Goal: Information Seeking & Learning: Compare options

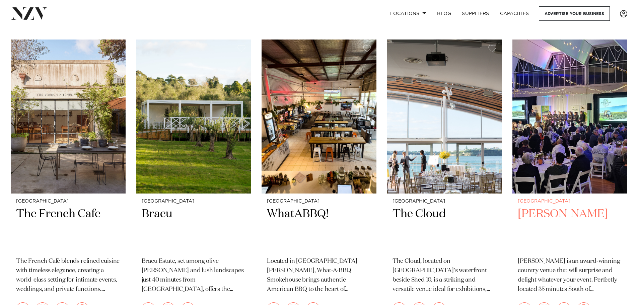
scroll to position [2681, 0]
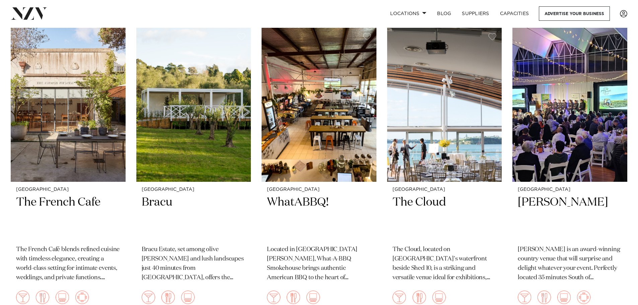
drag, startPoint x: 407, startPoint y: 173, endPoint x: 380, endPoint y: 176, distance: 26.4
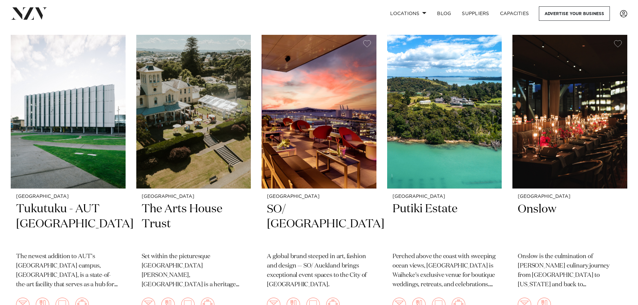
scroll to position [3285, 0]
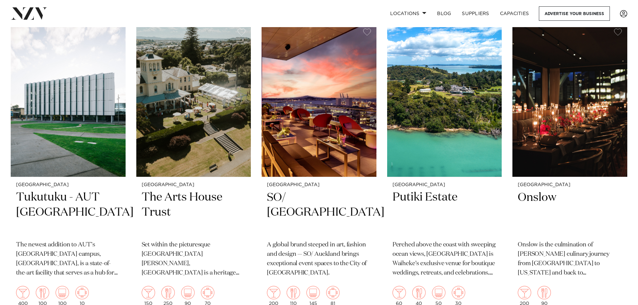
click at [381, 168] on div "Auckland Commercial Bay Meeting and Event Suites Commercial Bay is Auckland's n…" at bounding box center [319, 9] width 617 height 5989
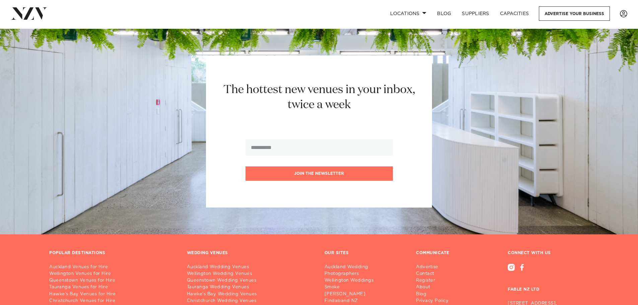
scroll to position [7885, 0]
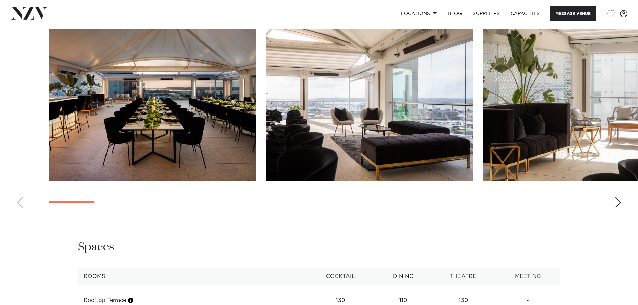
scroll to position [871, 0]
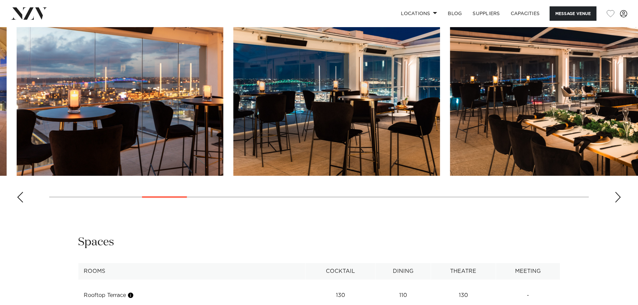
click at [184, 209] on div "Auckland Rydges Auckland Message Venue Auckland Rydges Auckland Rydges is one o…" at bounding box center [319, 133] width 638 height 1954
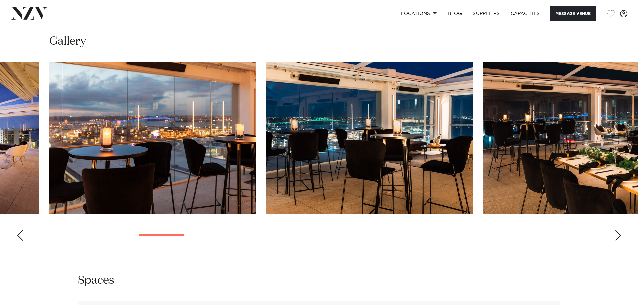
scroll to position [838, 0]
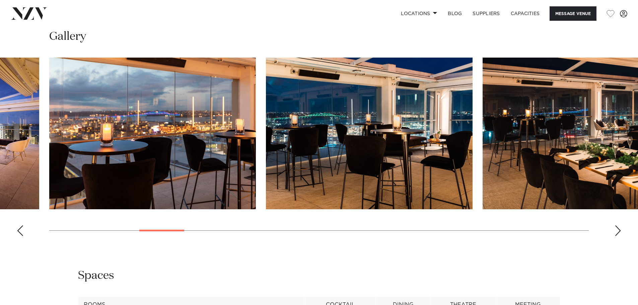
click at [158, 229] on swiper-container at bounding box center [319, 150] width 638 height 184
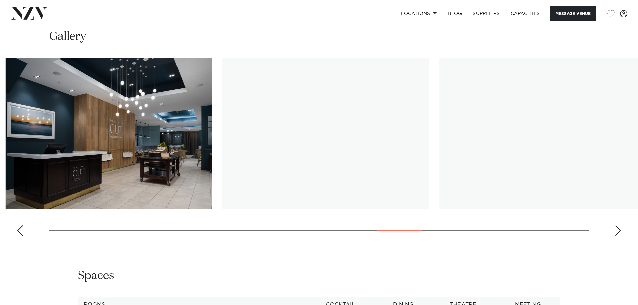
click at [404, 208] on swiper-container at bounding box center [319, 150] width 638 height 184
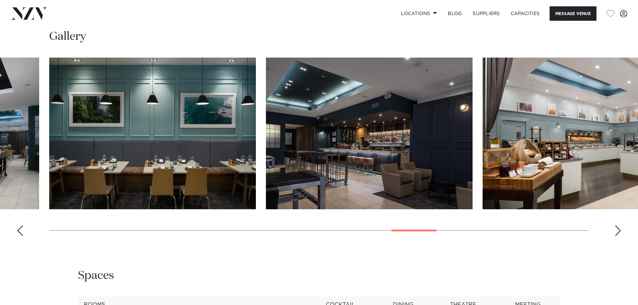
scroll to position [1073, 0]
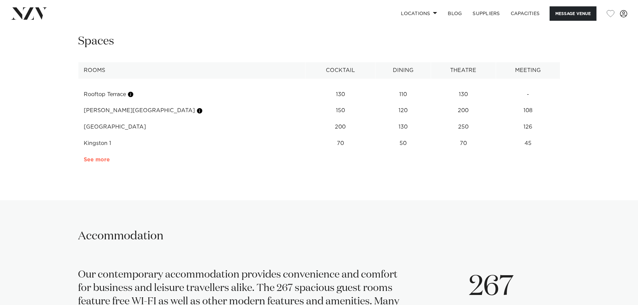
click at [99, 158] on link "See more" at bounding box center [110, 159] width 52 height 5
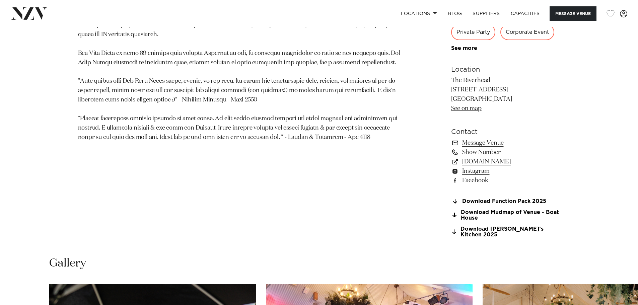
scroll to position [469, 0]
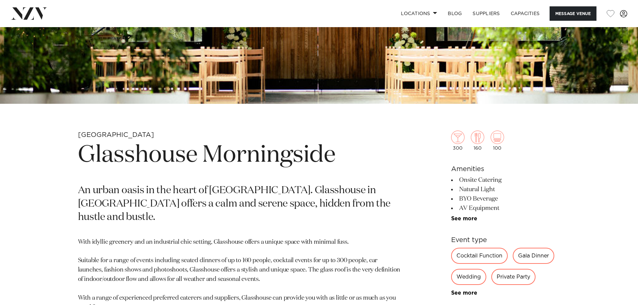
scroll to position [335, 0]
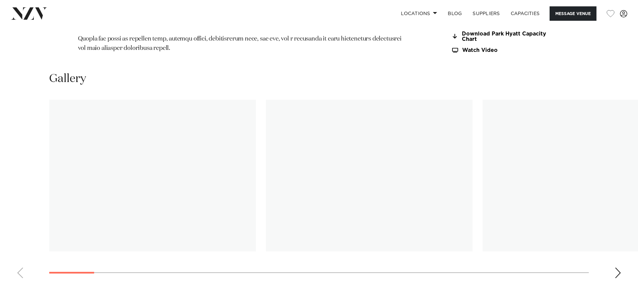
scroll to position [737, 0]
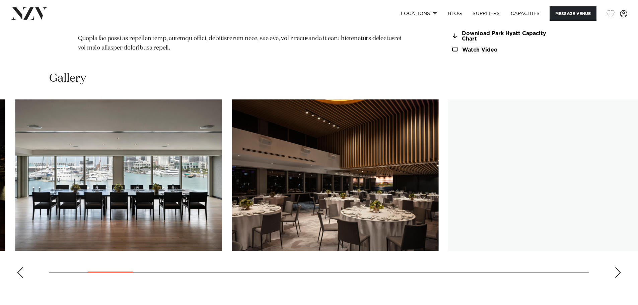
click at [125, 251] on swiper-container at bounding box center [319, 192] width 638 height 184
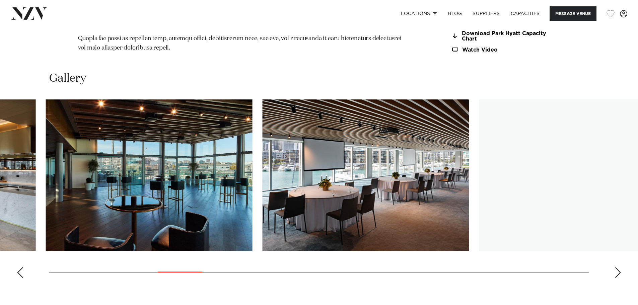
click at [201, 240] on swiper-container at bounding box center [319, 192] width 638 height 184
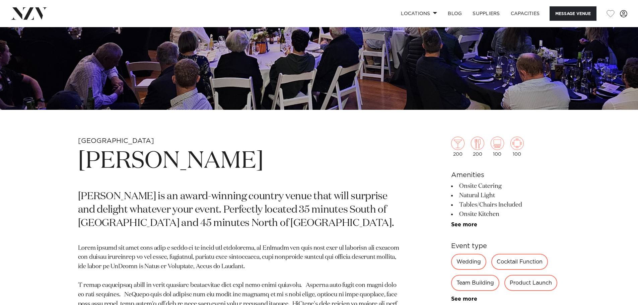
scroll to position [302, 0]
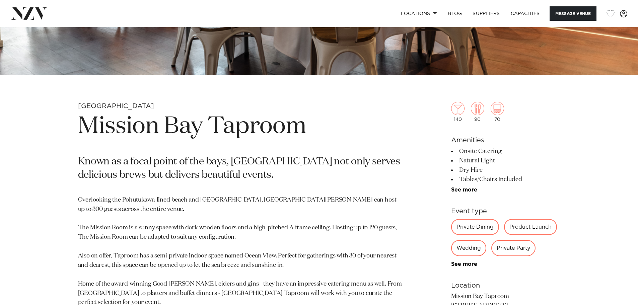
scroll to position [268, 0]
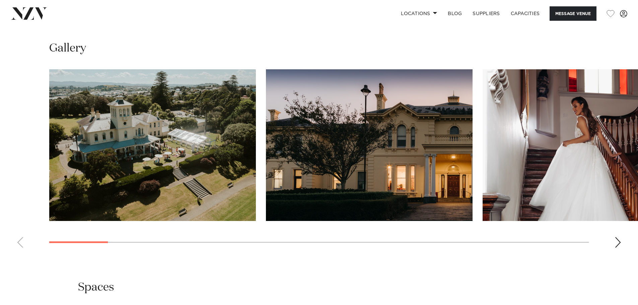
scroll to position [670, 0]
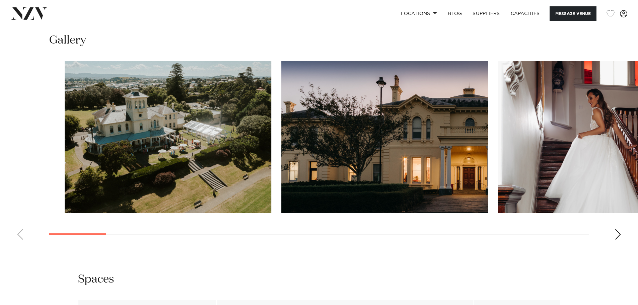
click at [132, 243] on swiper-container at bounding box center [319, 153] width 638 height 184
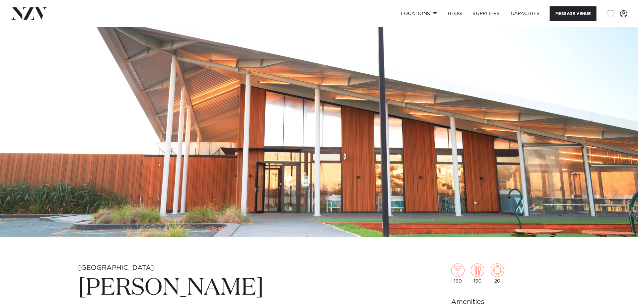
scroll to position [201, 0]
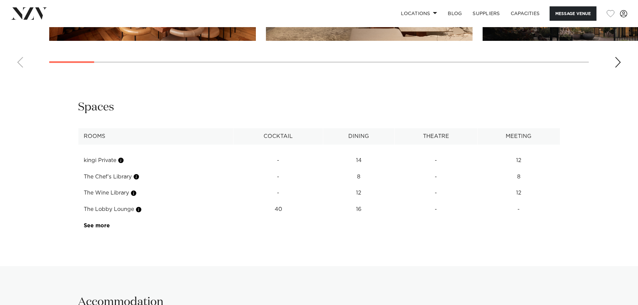
scroll to position [1073, 0]
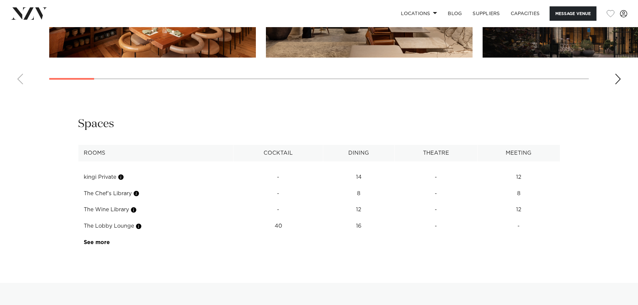
click at [100, 242] on link "See more" at bounding box center [110, 242] width 52 height 5
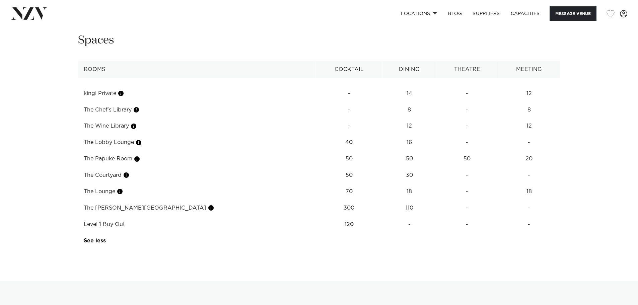
scroll to position [1140, 0]
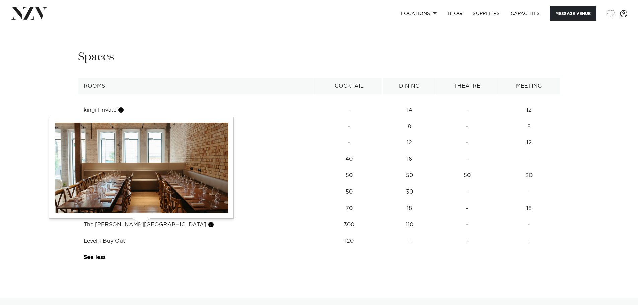
click at [208, 224] on button "button" at bounding box center [211, 225] width 7 height 7
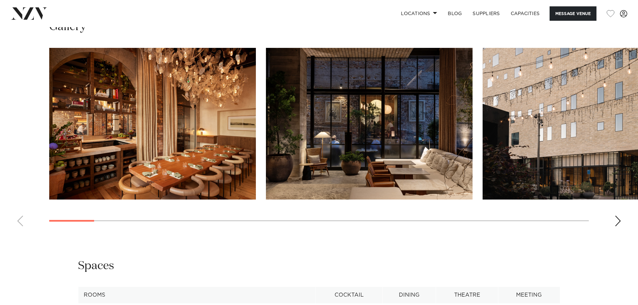
scroll to position [938, 0]
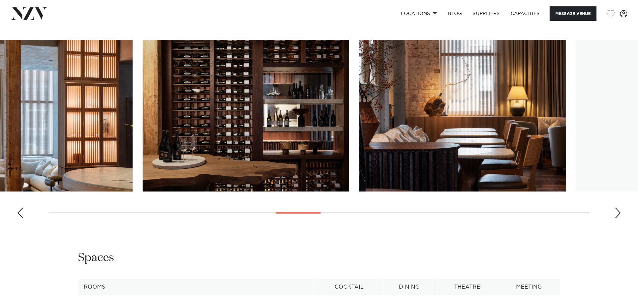
click at [318, 212] on div at bounding box center [298, 213] width 45 height 2
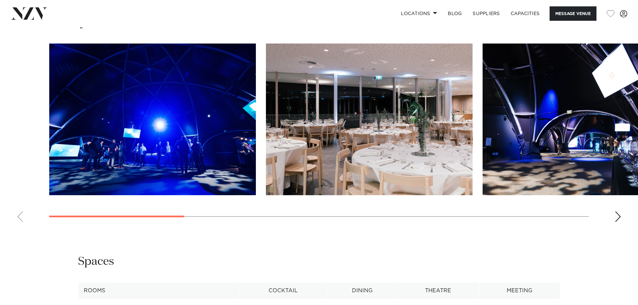
scroll to position [670, 0]
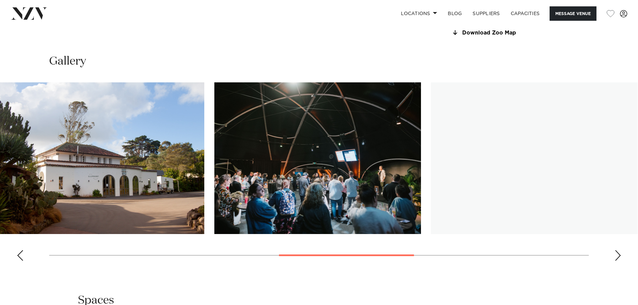
click at [393, 252] on swiper-container at bounding box center [319, 174] width 638 height 184
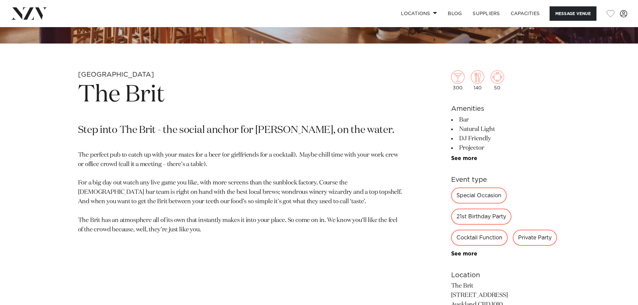
scroll to position [302, 0]
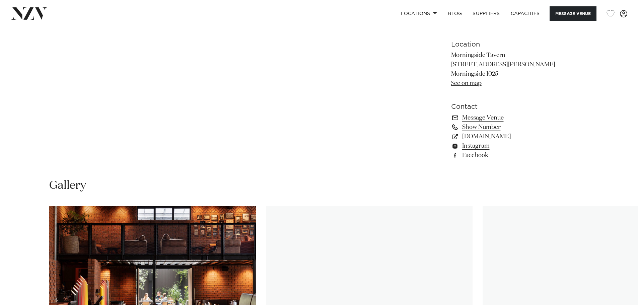
scroll to position [637, 0]
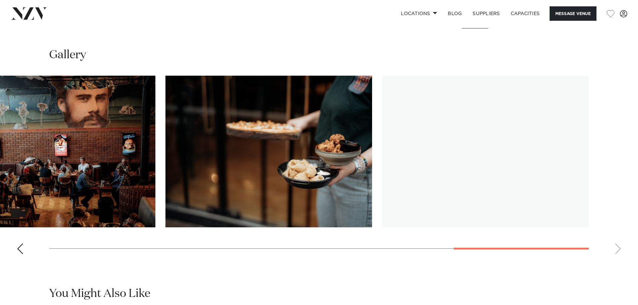
click at [531, 253] on swiper-container at bounding box center [319, 168] width 638 height 184
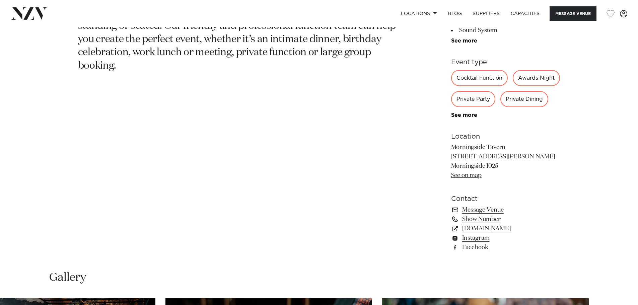
scroll to position [436, 0]
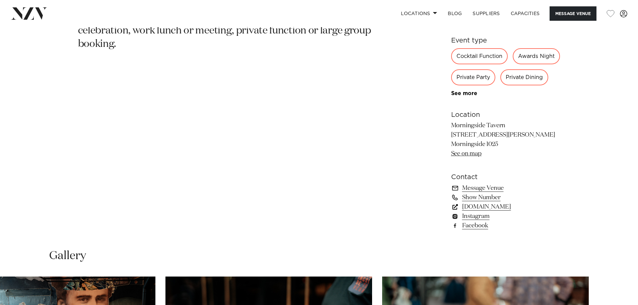
click at [525, 212] on link "[DOMAIN_NAME]" at bounding box center [505, 206] width 109 height 9
